Goal: Transaction & Acquisition: Purchase product/service

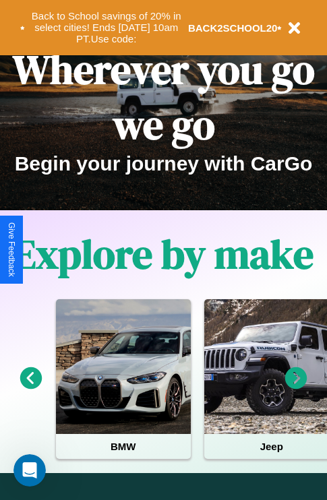
scroll to position [208, 0]
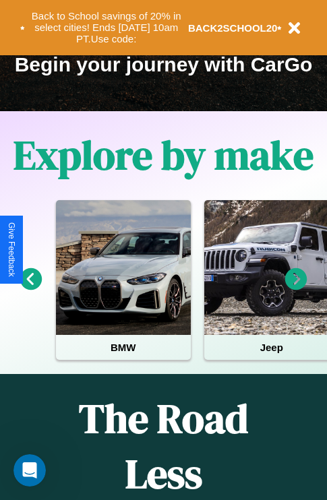
click at [296, 289] on icon at bounding box center [296, 279] width 22 height 22
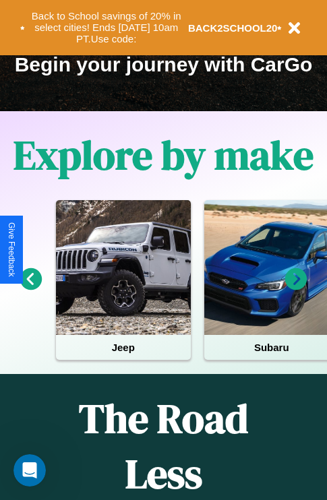
click at [296, 289] on icon at bounding box center [296, 279] width 22 height 22
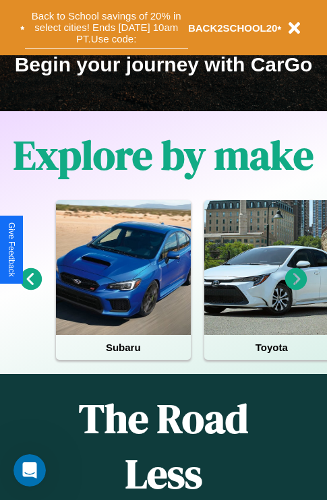
click at [106, 28] on button "Back to School savings of 20% in select cities! Ends [DATE] 10am PT. Use code:" at bounding box center [106, 28] width 163 height 42
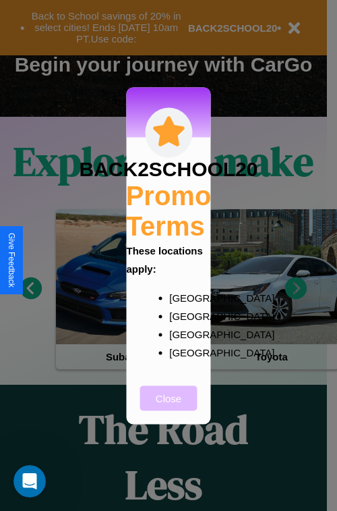
click at [169, 407] on button "Close" at bounding box center [168, 397] width 57 height 25
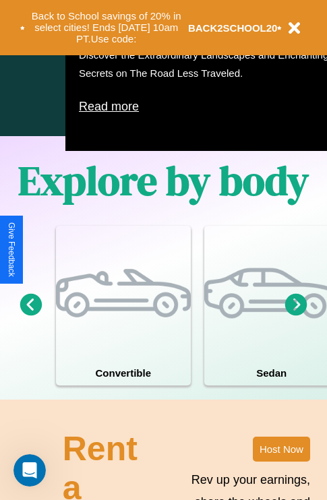
scroll to position [867, 0]
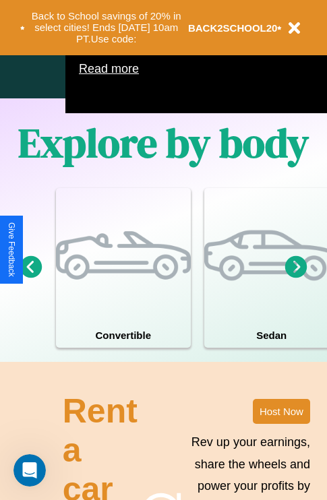
click at [296, 278] on icon at bounding box center [296, 267] width 22 height 22
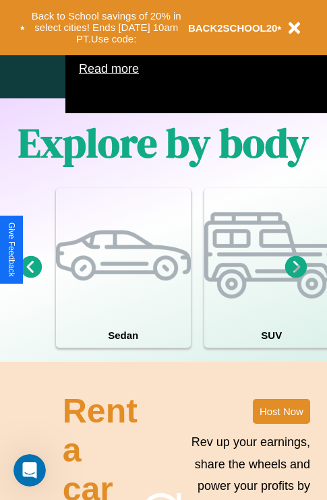
click at [296, 278] on icon at bounding box center [296, 267] width 22 height 22
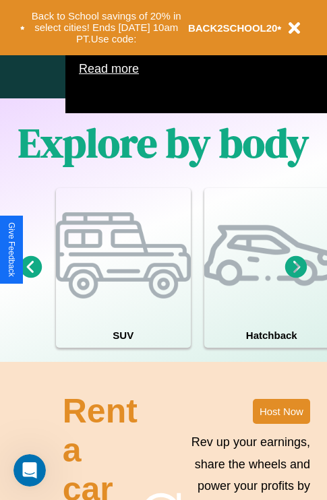
click at [296, 278] on icon at bounding box center [296, 267] width 22 height 22
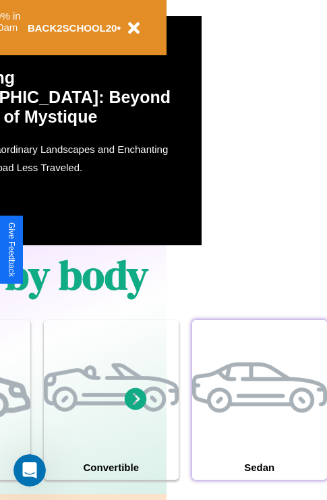
click at [259, 420] on div at bounding box center [259, 387] width 135 height 135
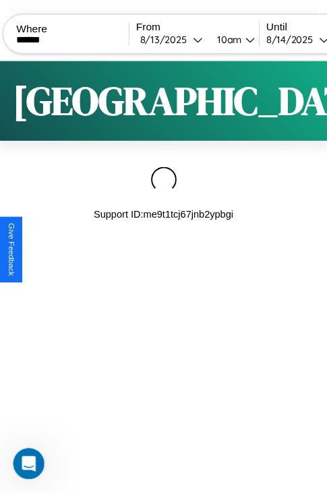
scroll to position [0, 114]
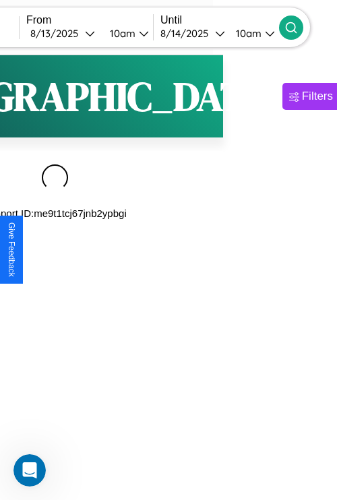
type input "******"
click at [298, 27] on icon at bounding box center [291, 27] width 13 height 13
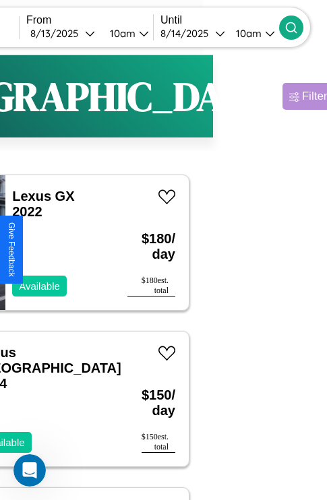
click at [302, 96] on div "Filters" at bounding box center [317, 96] width 31 height 13
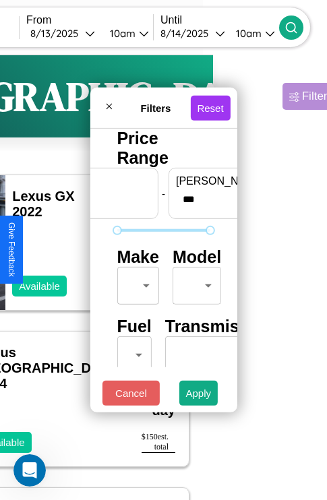
scroll to position [40, 0]
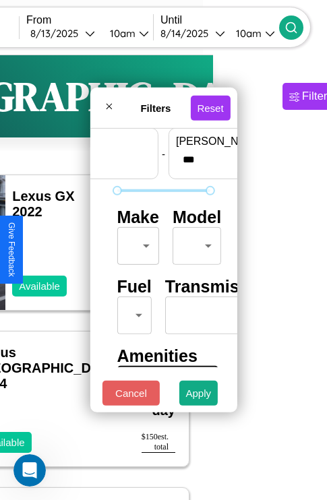
click at [136, 243] on body "CarGo Where ****** From [DATE] 10am Until [DATE] 10am Become a Host Login Sign …" at bounding box center [49, 278] width 327 height 556
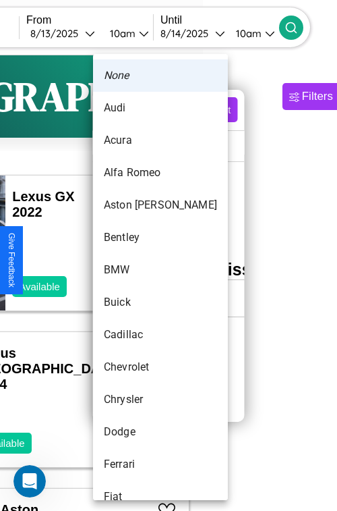
click at [135, 205] on li "Aston [PERSON_NAME]" at bounding box center [160, 205] width 135 height 32
type input "**********"
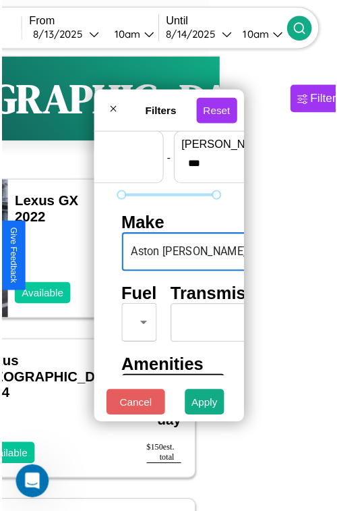
scroll to position [40, 42]
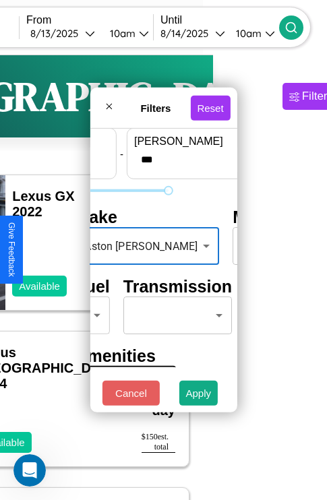
click at [205, 243] on body "CarGo Where ****** From [DATE] 10am Until [DATE] 10am Become a Host Login Sign …" at bounding box center [49, 278] width 327 height 556
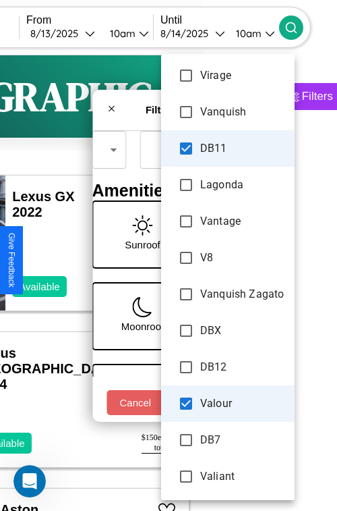
scroll to position [194, 27]
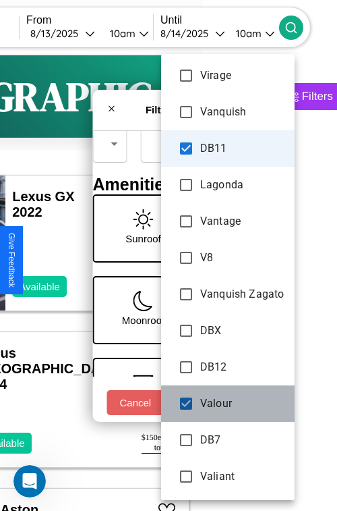
click at [204, 402] on span "Valour" at bounding box center [242, 403] width 84 height 16
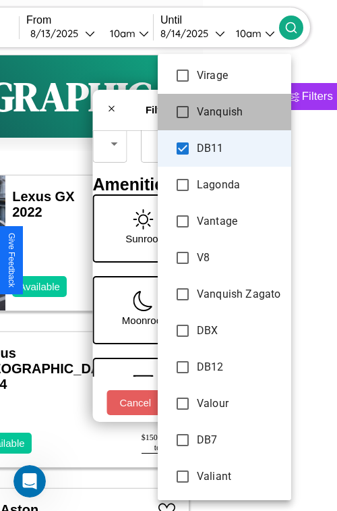
click at [171, 96] on li "Vanquish" at bounding box center [225, 112] width 134 height 36
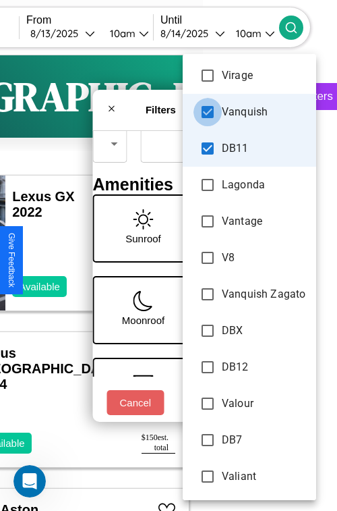
type input "****"
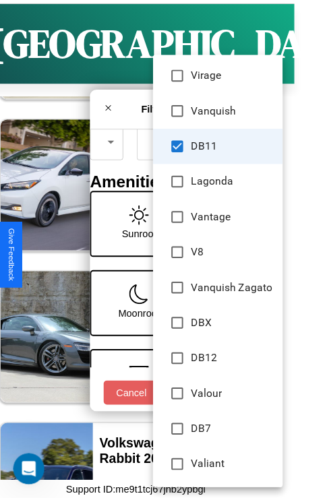
scroll to position [6467, 0]
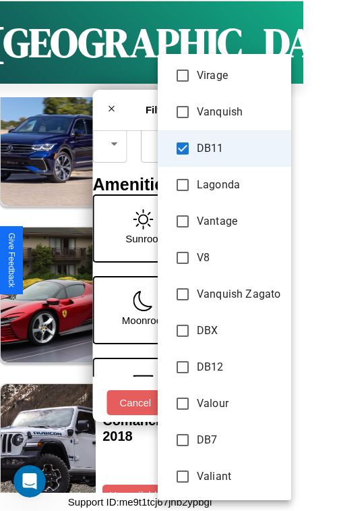
click at [119, 248] on div at bounding box center [168, 255] width 337 height 511
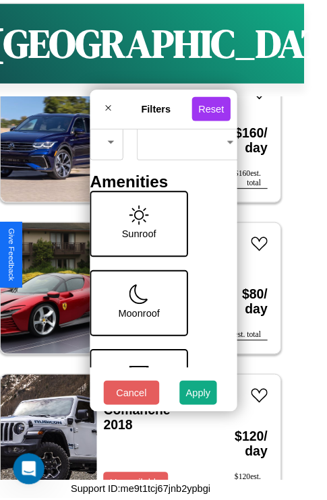
scroll to position [40, 27]
